Goal: Information Seeking & Learning: Find specific fact

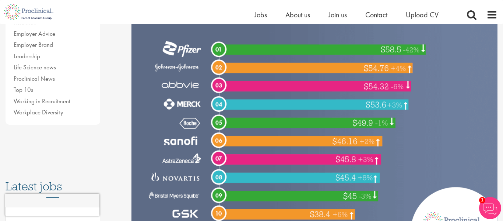
click at [446, 94] on img at bounding box center [315, 91] width 367 height 305
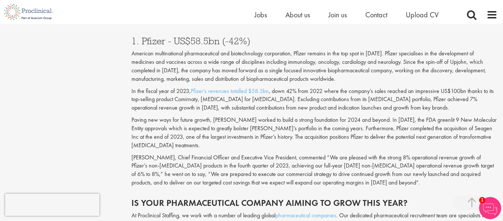
scroll to position [2654, 0]
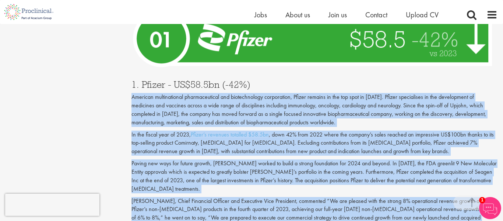
drag, startPoint x: 130, startPoint y: 48, endPoint x: 337, endPoint y: 167, distance: 239.0
copy div "Loremips dolorsitametc adipiscingelit sed doeiusmodtemp incididuntu, Labore etd…"
